Goal: Find specific page/section: Find specific page/section

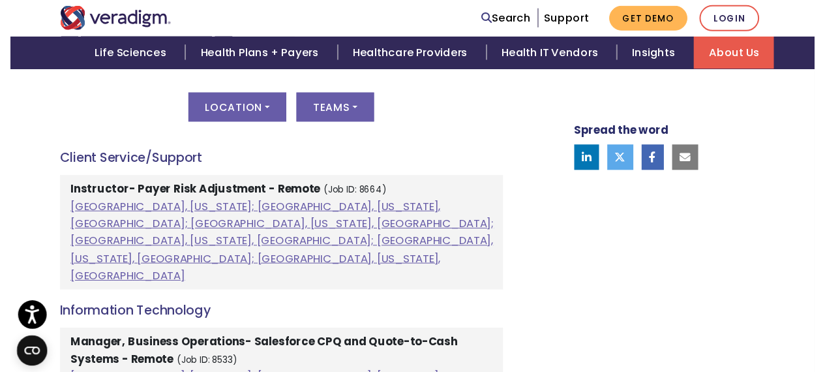
scroll to position [717, 0]
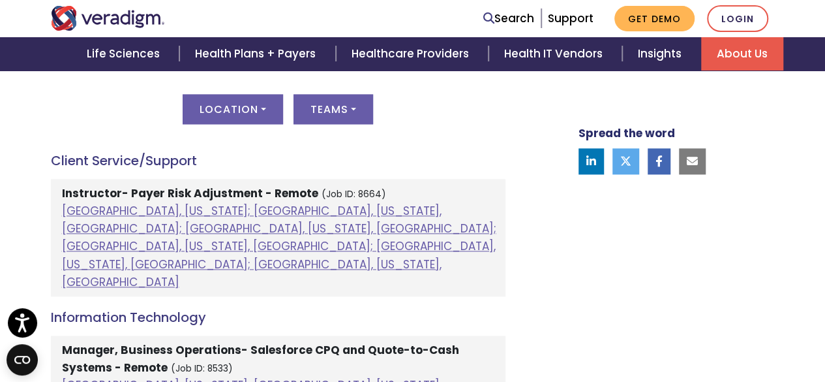
click at [247, 123] on div "Location All [GEOGRAPHIC_DATA], [US_STATE]; [GEOGRAPHIC_DATA], [US_STATE], [GEO…" at bounding box center [278, 117] width 455 height 46
click at [264, 104] on button "Location" at bounding box center [233, 109] width 100 height 30
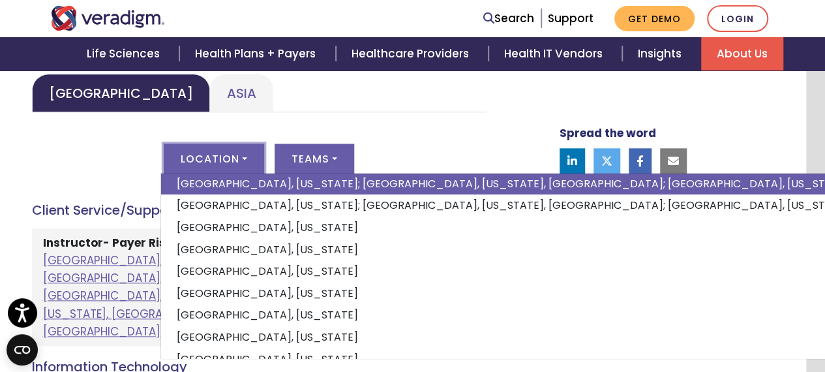
scroll to position [0, 0]
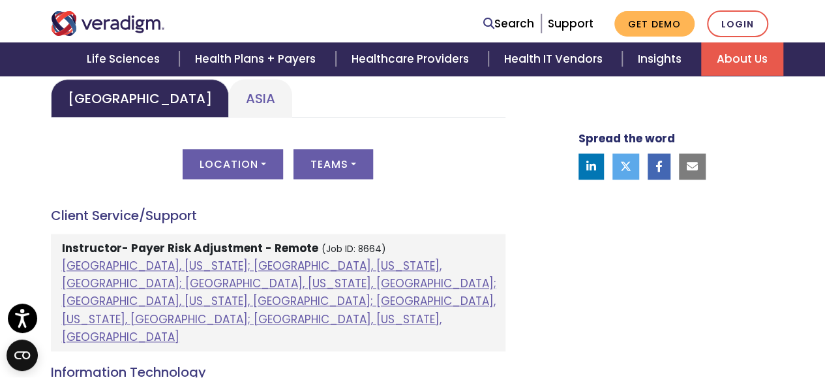
scroll to position [668, 0]
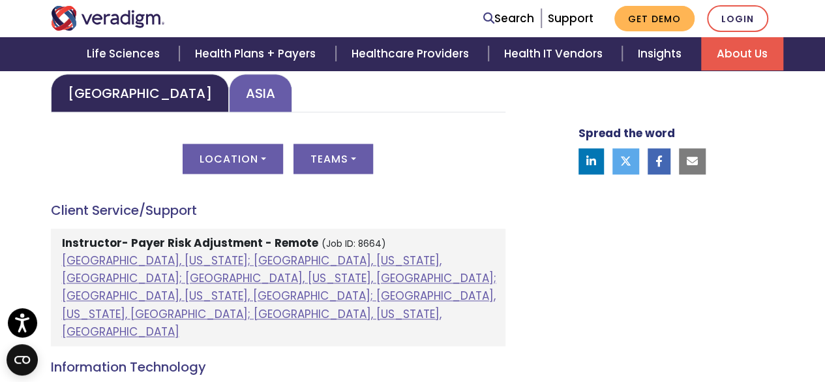
click at [229, 89] on link "Asia" at bounding box center [260, 93] width 63 height 38
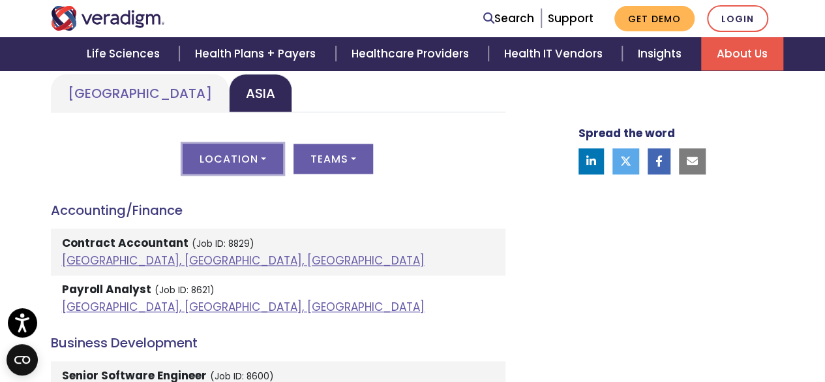
click at [253, 144] on button "Location" at bounding box center [233, 158] width 100 height 30
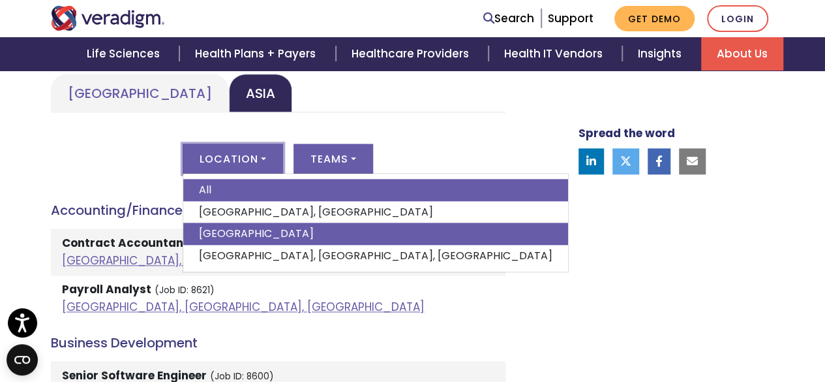
click at [275, 225] on link "India" at bounding box center [375, 233] width 385 height 22
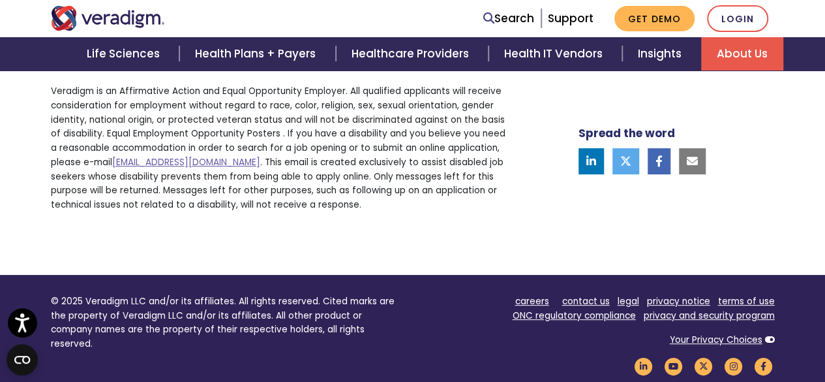
scroll to position [2681, 0]
